Goal: Check status: Check status

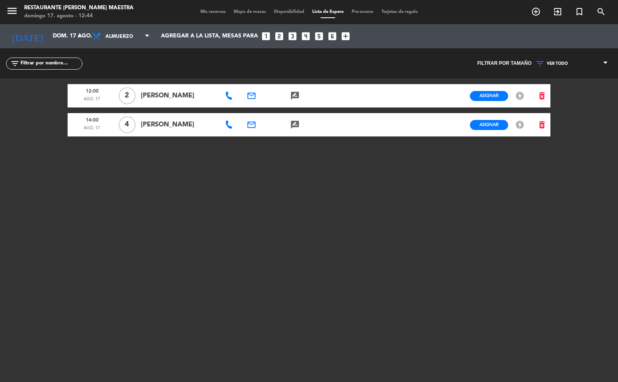
click at [60, 45] on div "[DATE] [DATE] arrow_drop_down Todos los servicios Almuerzo Cena Almuerzo Todos …" at bounding box center [309, 36] width 618 height 24
click at [206, 10] on span "Mis reservas" at bounding box center [212, 12] width 33 height 4
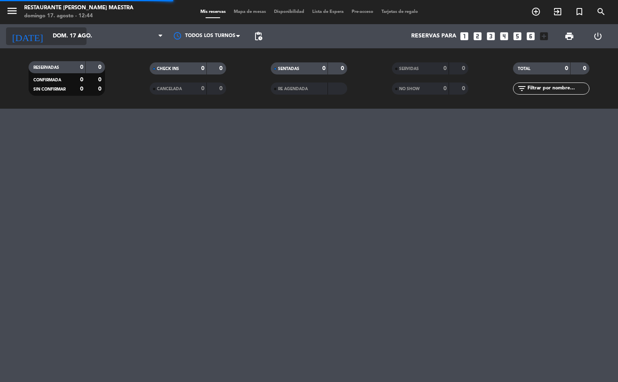
click at [56, 40] on input "dom. 17 ago." at bounding box center [87, 36] width 76 height 14
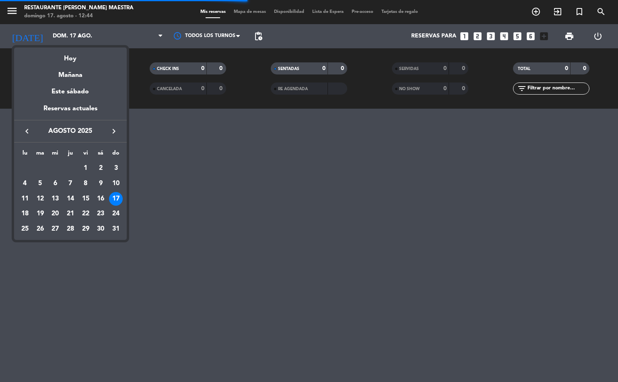
click at [86, 226] on div "29" at bounding box center [86, 229] width 14 height 14
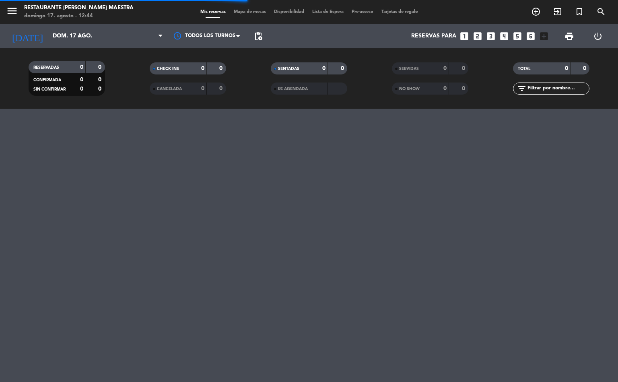
type input "vie. 29 ago."
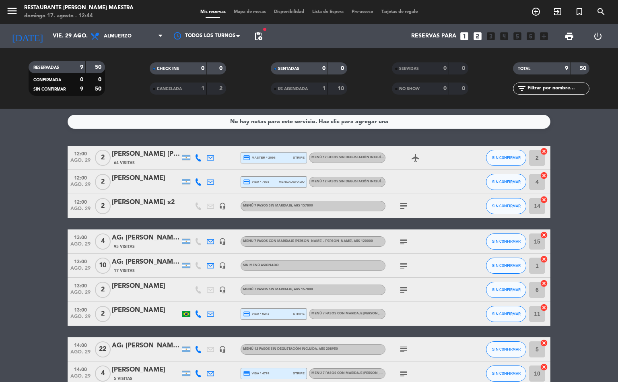
click at [406, 259] on div "subject" at bounding box center [422, 266] width 72 height 24
click at [406, 262] on icon "subject" at bounding box center [404, 266] width 10 height 10
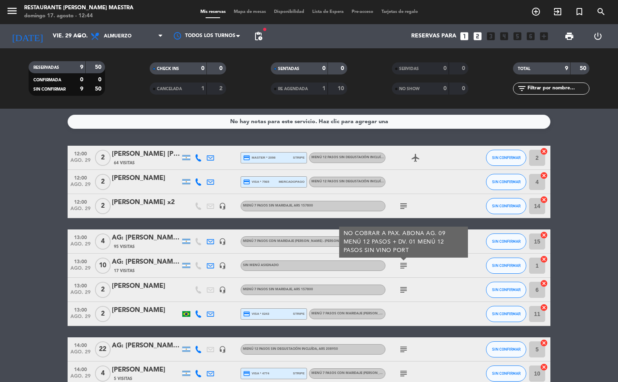
click at [423, 267] on div "subject NO COBRAR A PAX. ABONA AG. 09 MENÚ 12 PASOS + DV. 01 MENÚ 12 PASOS SIN …" at bounding box center [422, 266] width 72 height 24
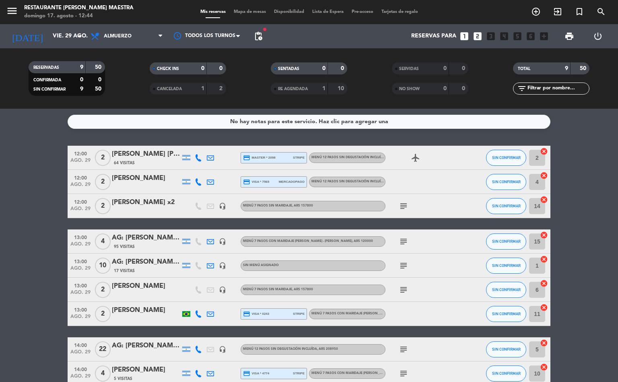
click at [406, 352] on icon "subject" at bounding box center [404, 349] width 10 height 10
click at [434, 348] on div "subject [DEMOGRAPHIC_DATA] LOS PAXS PORT" at bounding box center [422, 349] width 72 height 24
click at [401, 261] on icon "subject" at bounding box center [404, 266] width 10 height 10
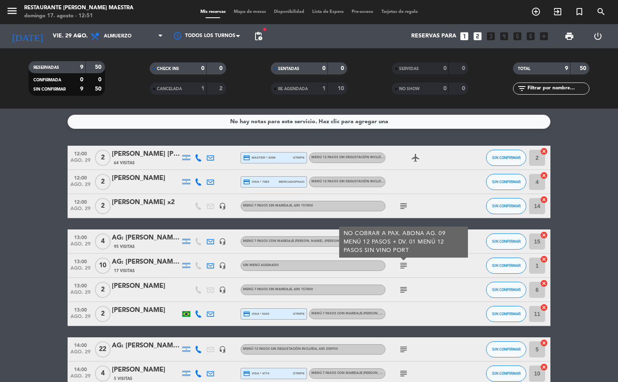
click at [401, 207] on icon "subject" at bounding box center [404, 206] width 10 height 10
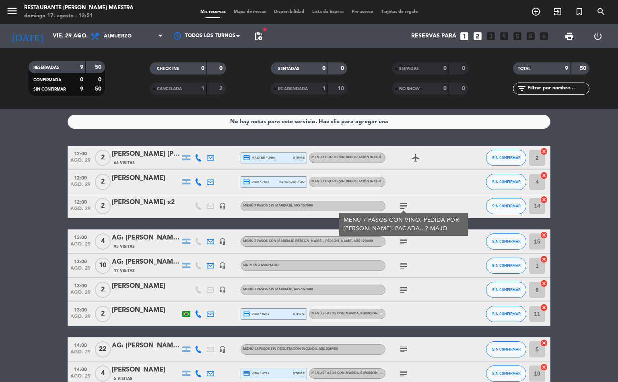
click at [404, 237] on icon "subject" at bounding box center [404, 242] width 10 height 10
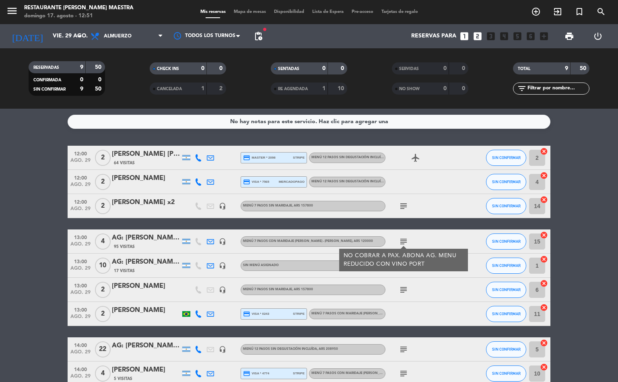
click at [402, 270] on div "NO COBRAR A PAX. ABONA AG. MENU REDUCIDO CON VINO PORT" at bounding box center [403, 260] width 129 height 23
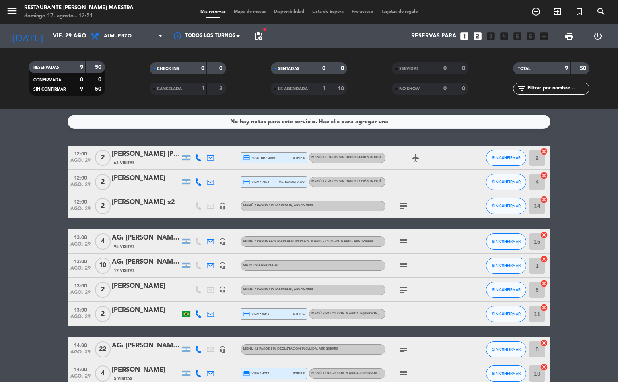
click at [404, 262] on icon "subject" at bounding box center [404, 266] width 10 height 10
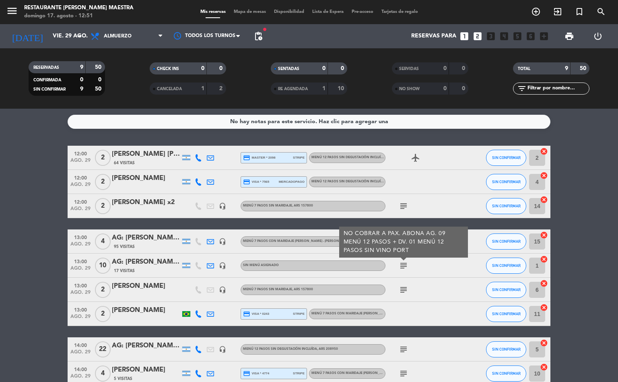
click at [402, 292] on icon "subject" at bounding box center [404, 290] width 10 height 10
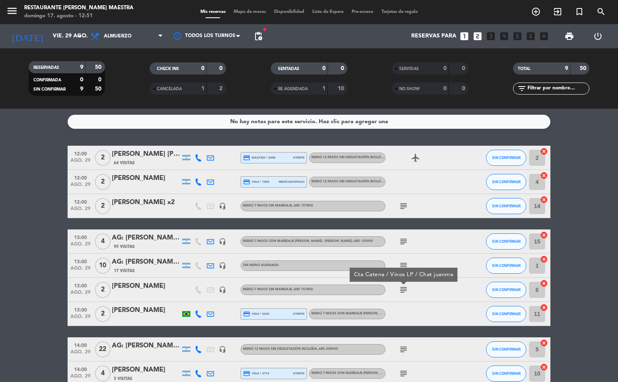
click at [407, 343] on div "subject" at bounding box center [422, 349] width 72 height 24
click at [407, 346] on icon "subject" at bounding box center [404, 349] width 10 height 10
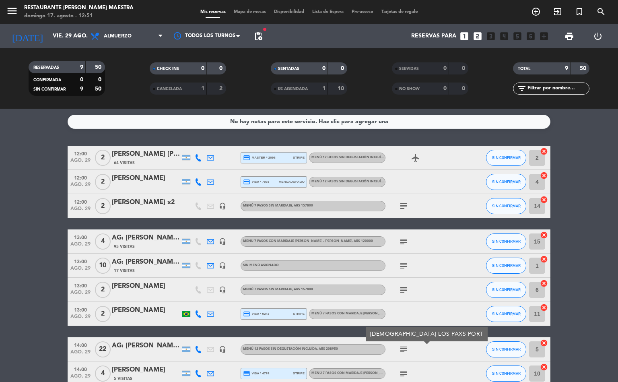
scroll to position [43, 0]
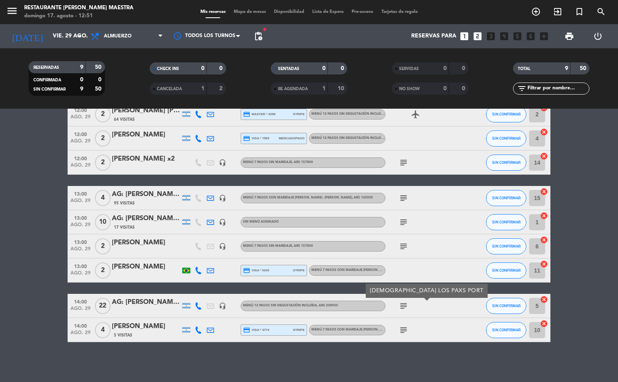
click at [403, 325] on icon "subject" at bounding box center [404, 330] width 10 height 10
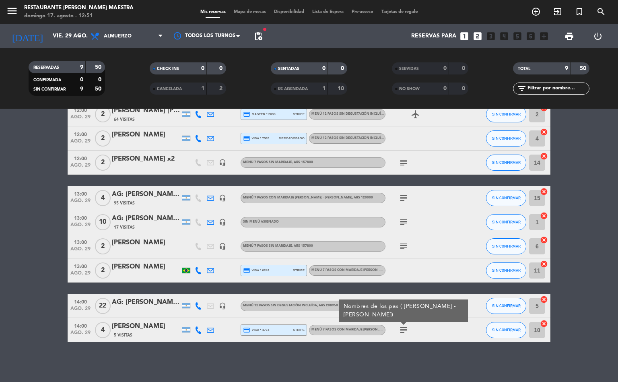
click at [431, 286] on div "12:00 [DATE] 2 [PERSON_NAME] [PERSON_NAME] 64 Visitas credit_card master * 2098…" at bounding box center [309, 222] width 483 height 240
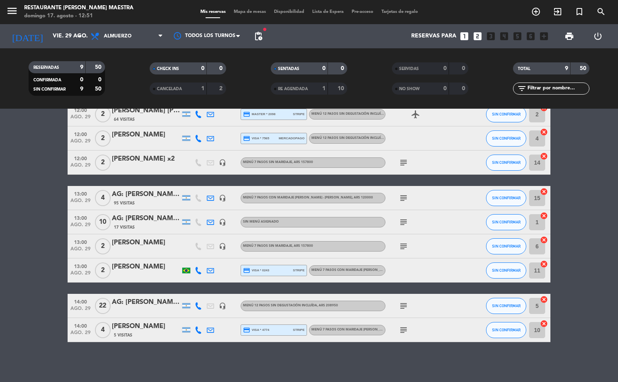
click at [404, 239] on div "subject" at bounding box center [422, 246] width 72 height 24
click at [400, 245] on icon "subject" at bounding box center [404, 246] width 10 height 10
click at [405, 224] on div "Cta Catena / Vinos LP / Chat juanma" at bounding box center [404, 231] width 108 height 14
click at [404, 218] on icon "subject" at bounding box center [404, 222] width 10 height 10
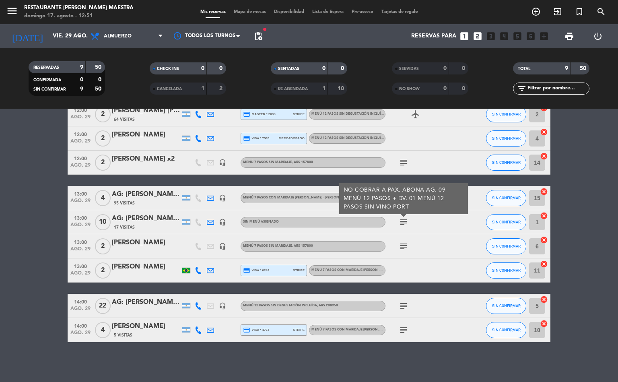
click at [423, 225] on div "subject NO COBRAR A PAX. ABONA AG. 09 MENÚ 12 PASOS + DV. 01 MENÚ 12 PASOS SIN …" at bounding box center [422, 222] width 72 height 24
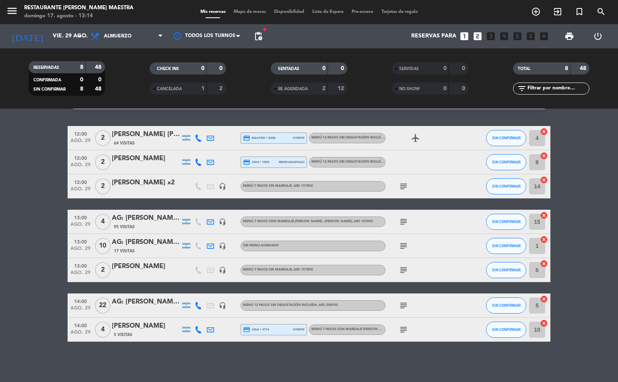
scroll to position [19, 0]
